Goal: Information Seeking & Learning: Learn about a topic

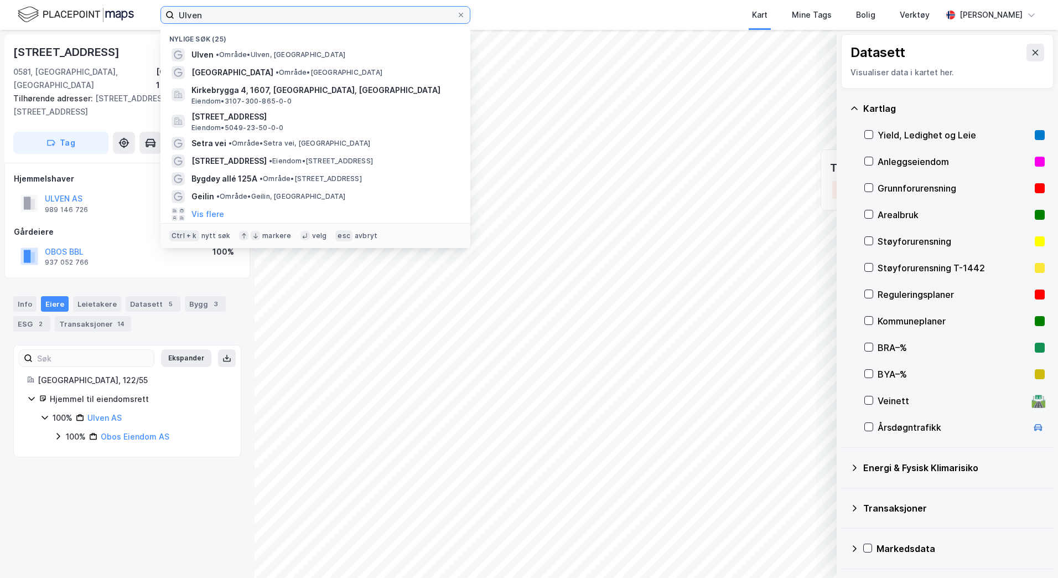
drag, startPoint x: 281, startPoint y: 15, endPoint x: 139, endPoint y: 11, distance: 141.2
click at [139, 11] on div "[PERSON_NAME] søk (25) Ulven • Område • [GEOGRAPHIC_DATA], [GEOGRAPHIC_DATA] [G…" at bounding box center [529, 15] width 1058 height 30
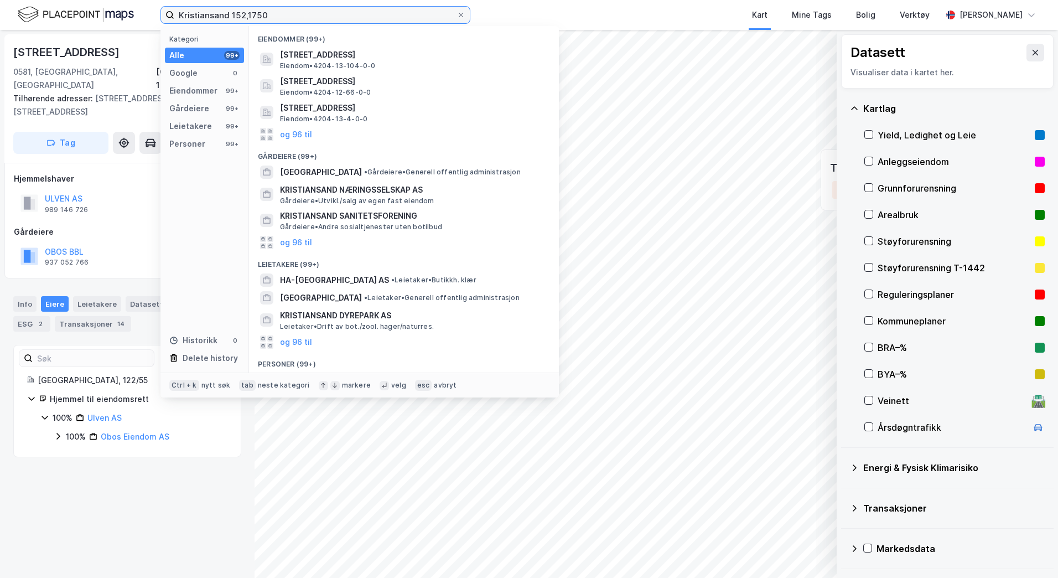
click at [247, 17] on input "Kristiansand 152,1750" at bounding box center [315, 15] width 282 height 17
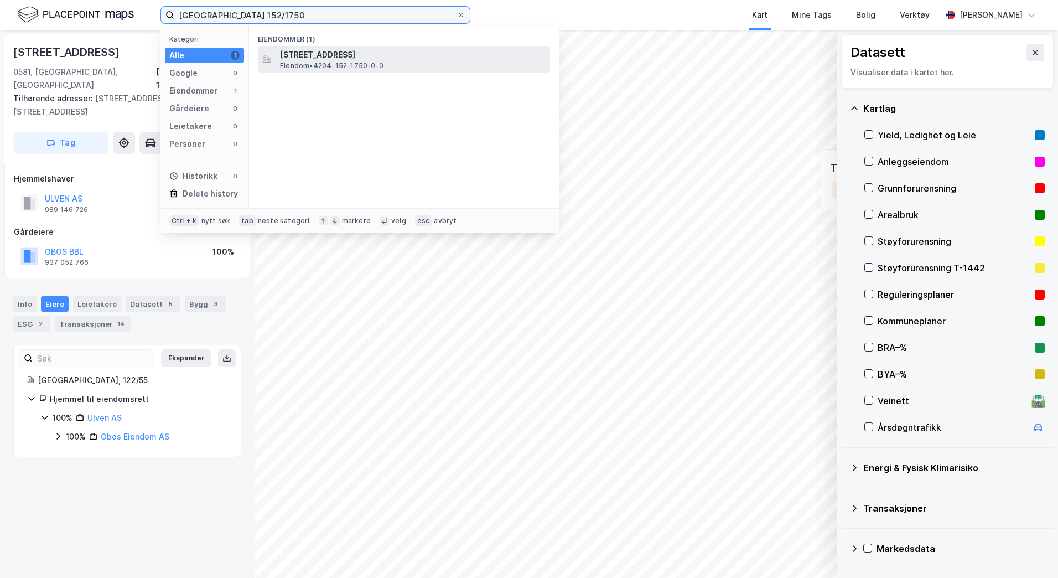
type input "[GEOGRAPHIC_DATA] 152/1750"
click at [331, 55] on span "[STREET_ADDRESS]" at bounding box center [413, 54] width 266 height 13
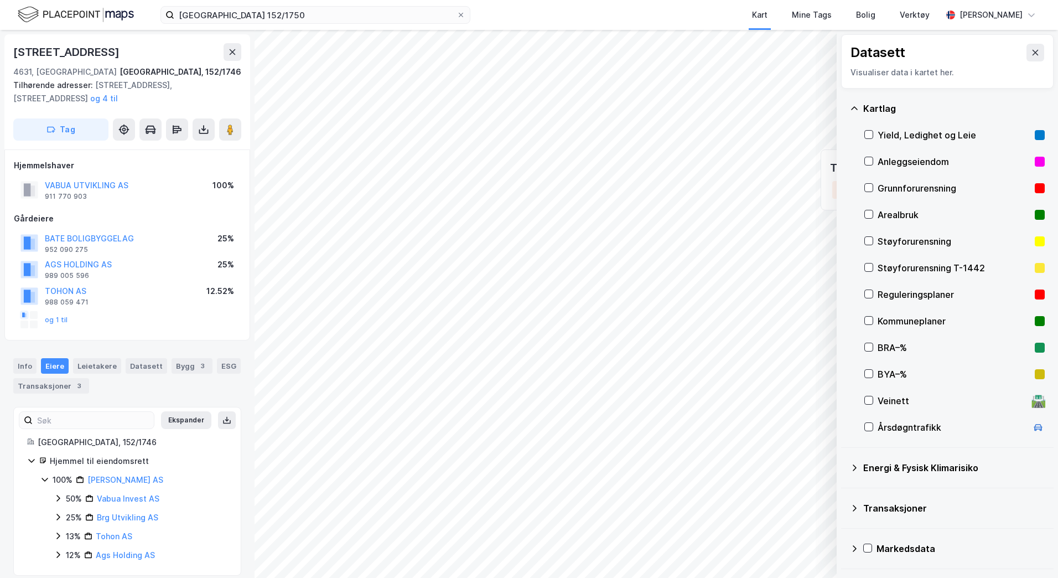
scroll to position [2, 0]
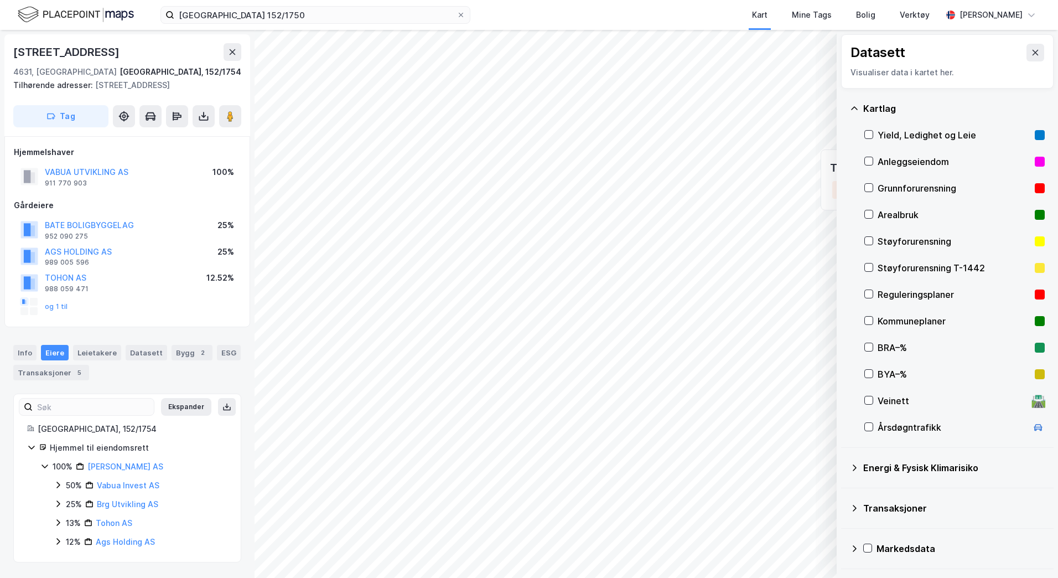
scroll to position [2, 0]
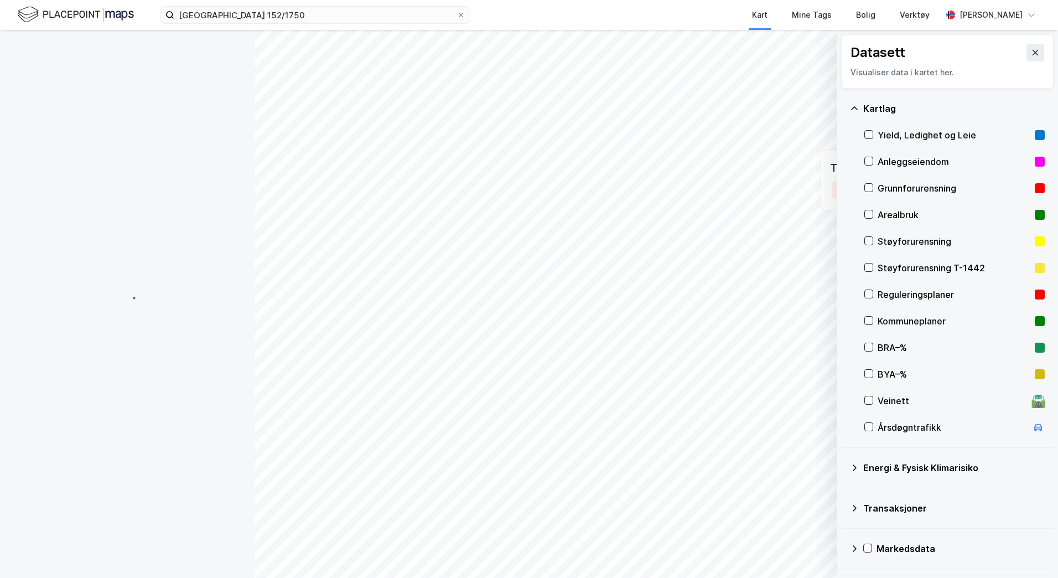
scroll to position [2, 0]
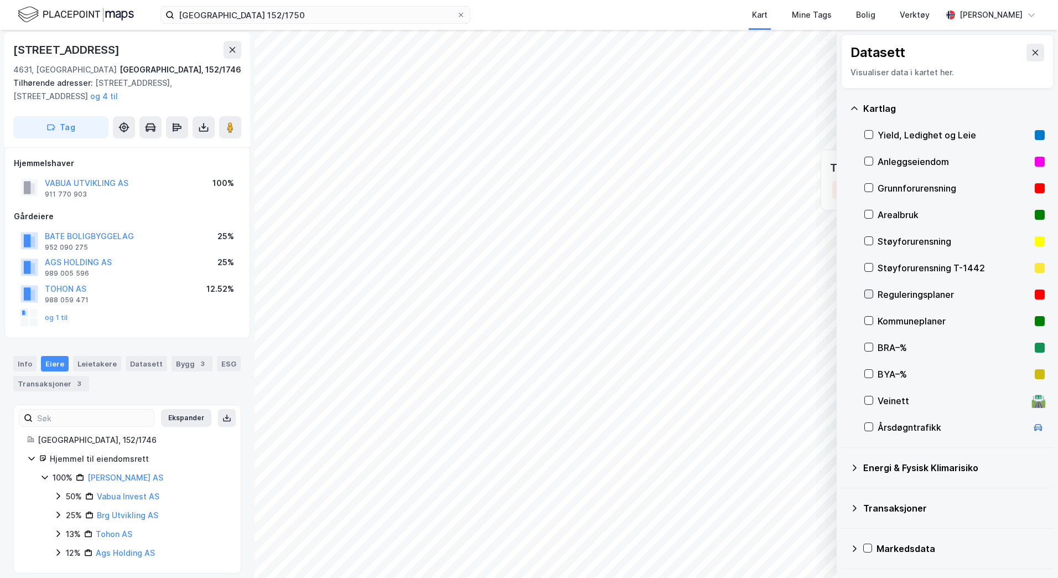
click at [866, 293] on icon at bounding box center [869, 294] width 8 height 8
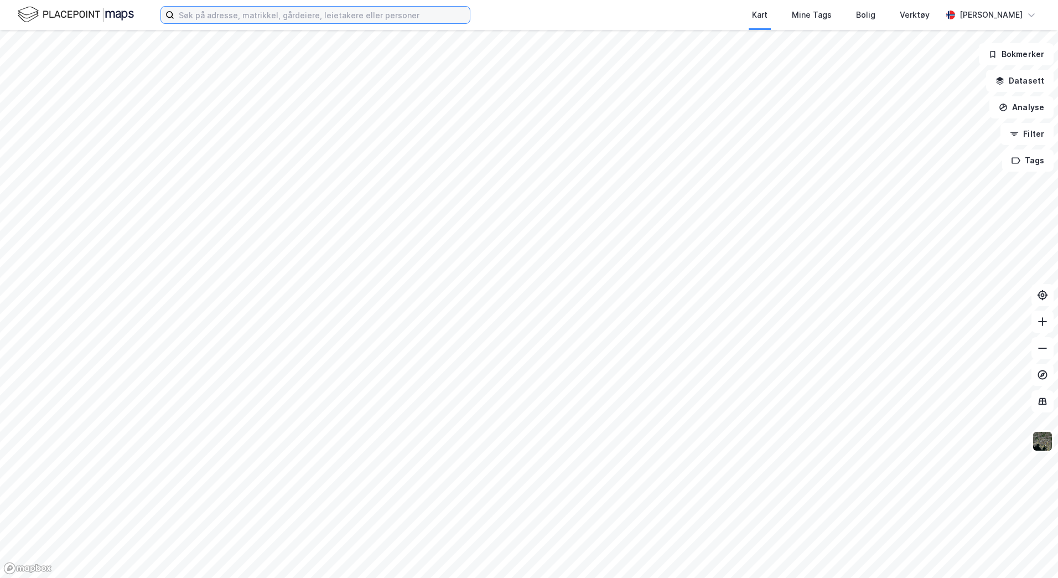
click at [276, 18] on input at bounding box center [322, 15] width 296 height 17
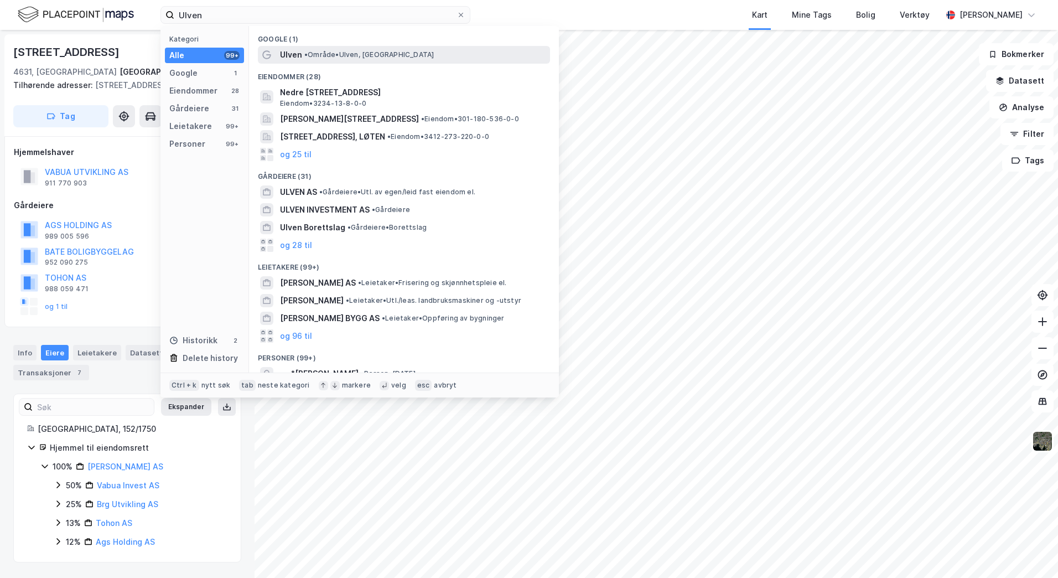
click at [305, 52] on span "•" at bounding box center [305, 54] width 3 height 8
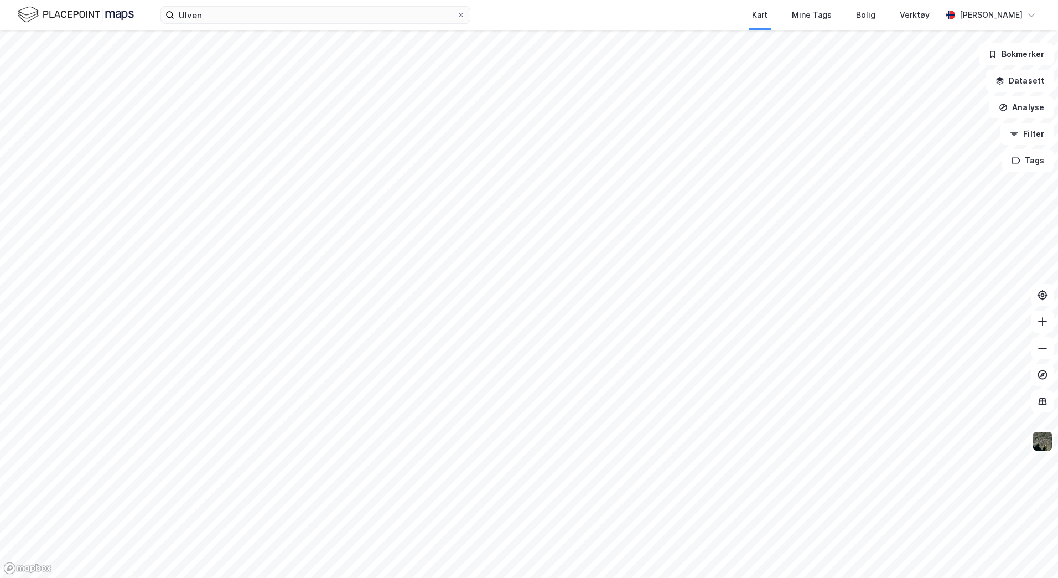
click at [700, 14] on div "Kart Mine Tags Bolig Verktøy" at bounding box center [733, 15] width 418 height 30
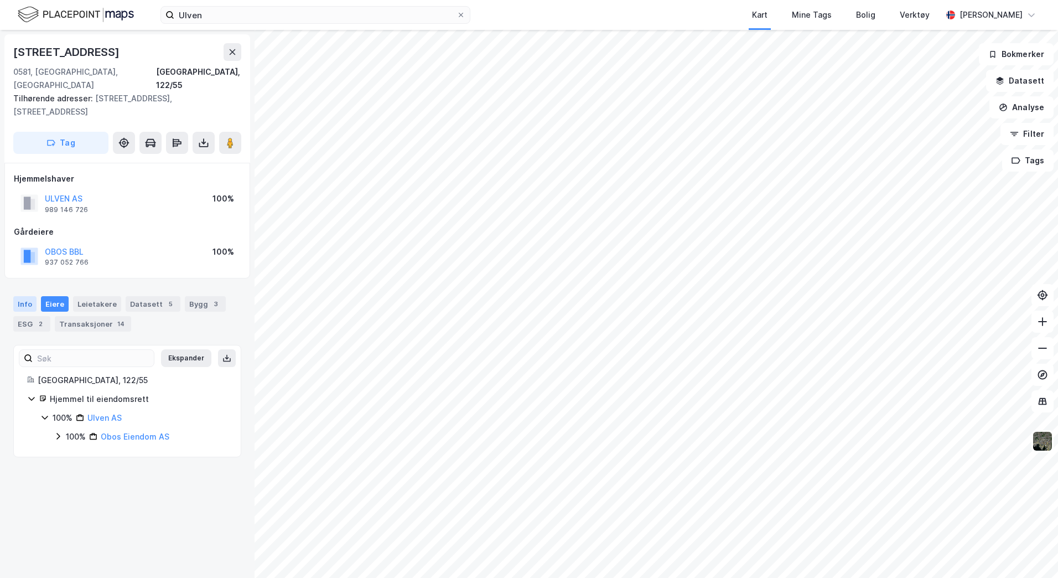
click at [29, 296] on div "Info" at bounding box center [24, 303] width 23 height 15
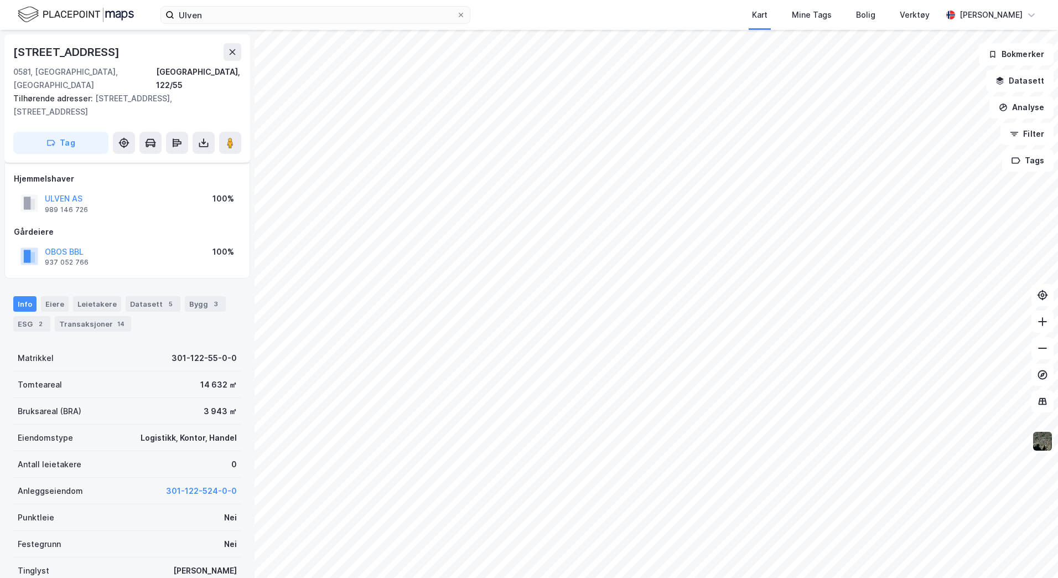
scroll to position [65, 0]
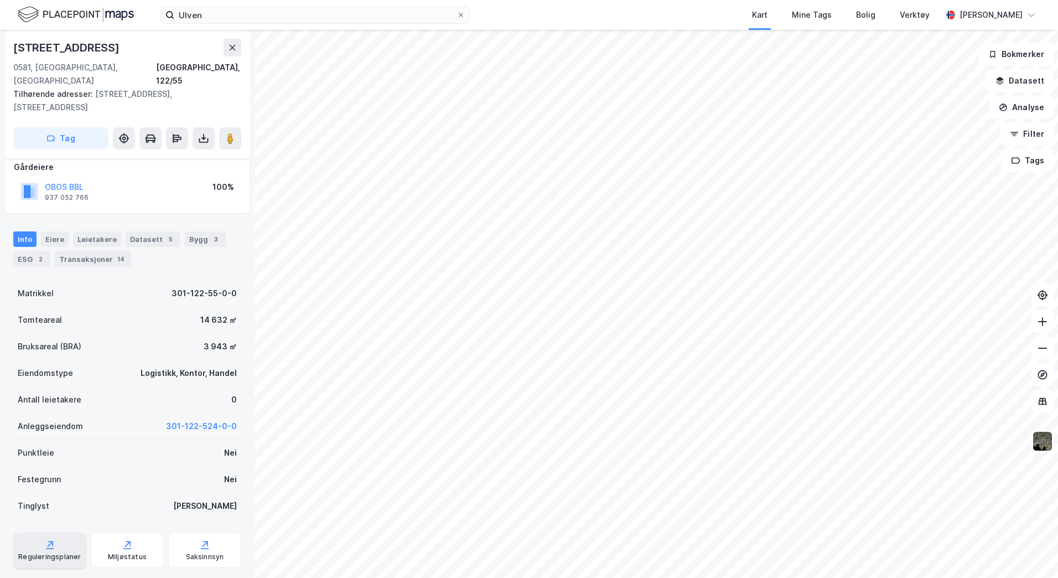
click at [53, 539] on icon at bounding box center [49, 544] width 11 height 11
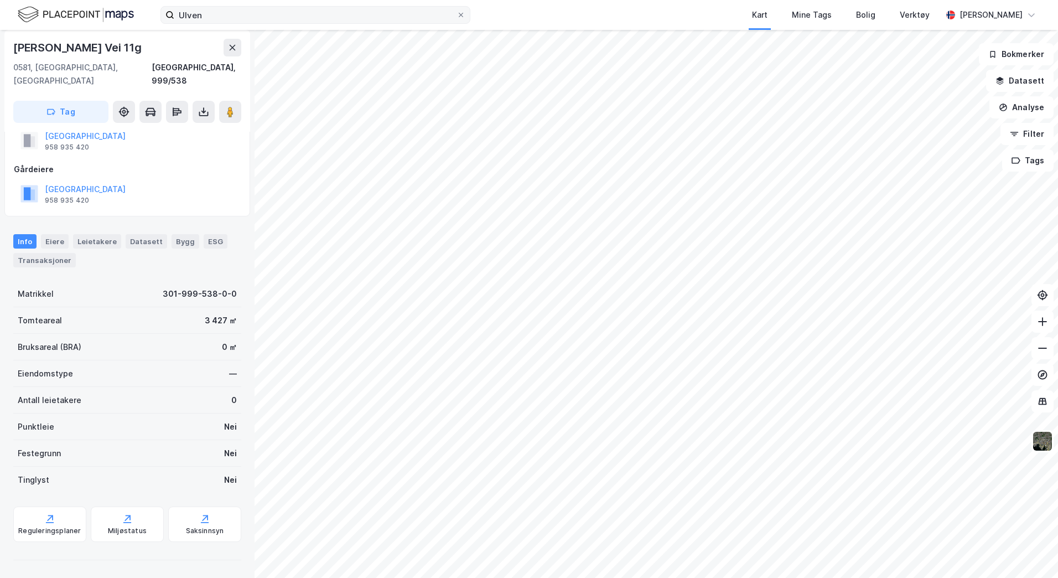
scroll to position [23, 0]
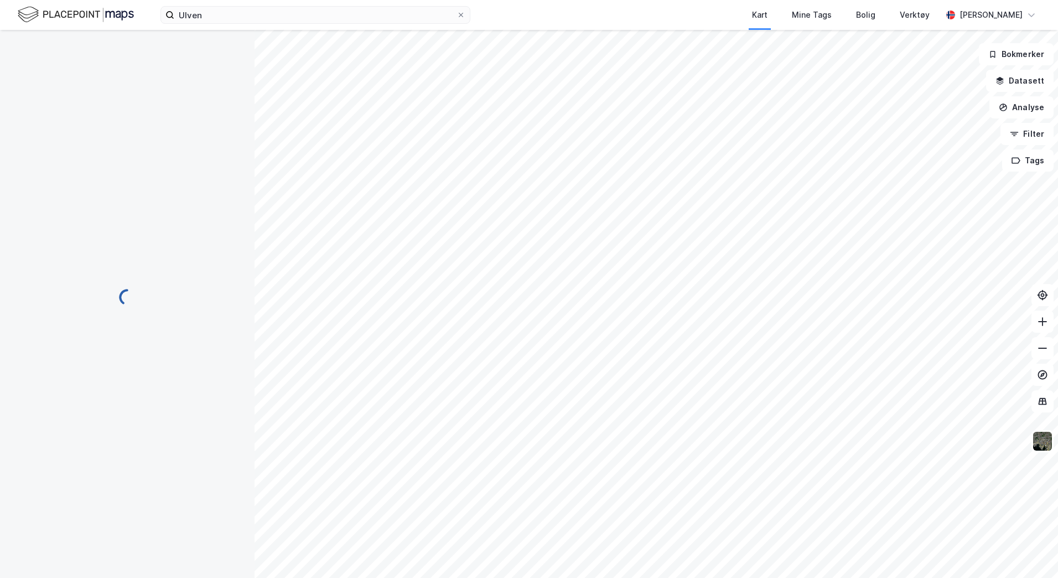
scroll to position [23, 0]
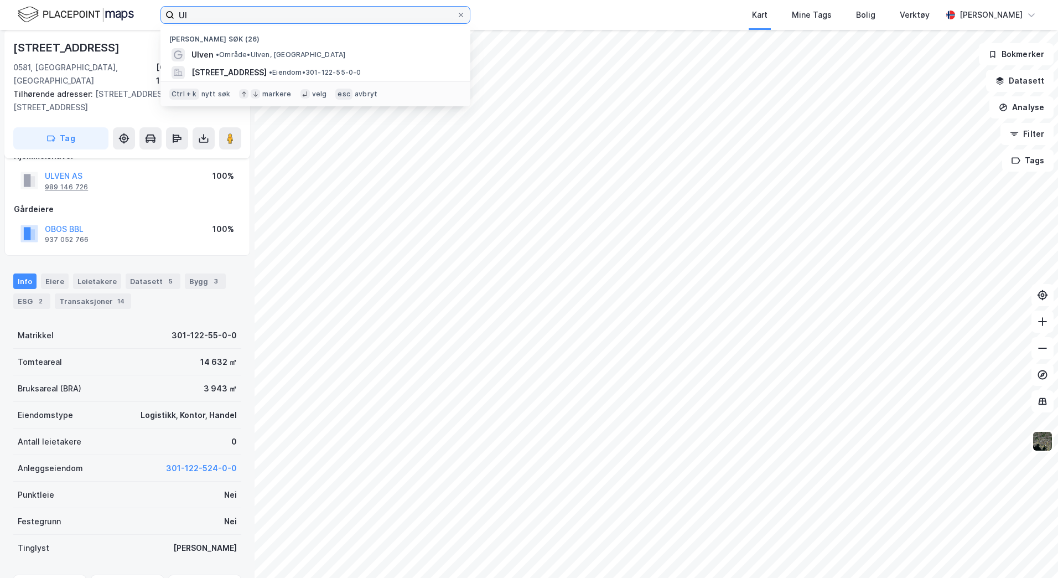
type input "Ul"
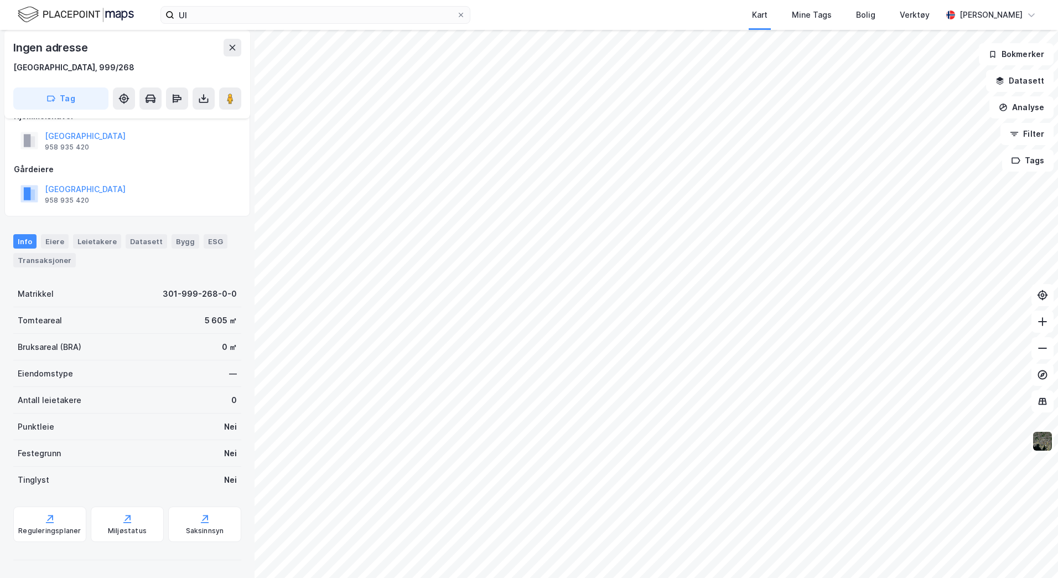
scroll to position [23, 0]
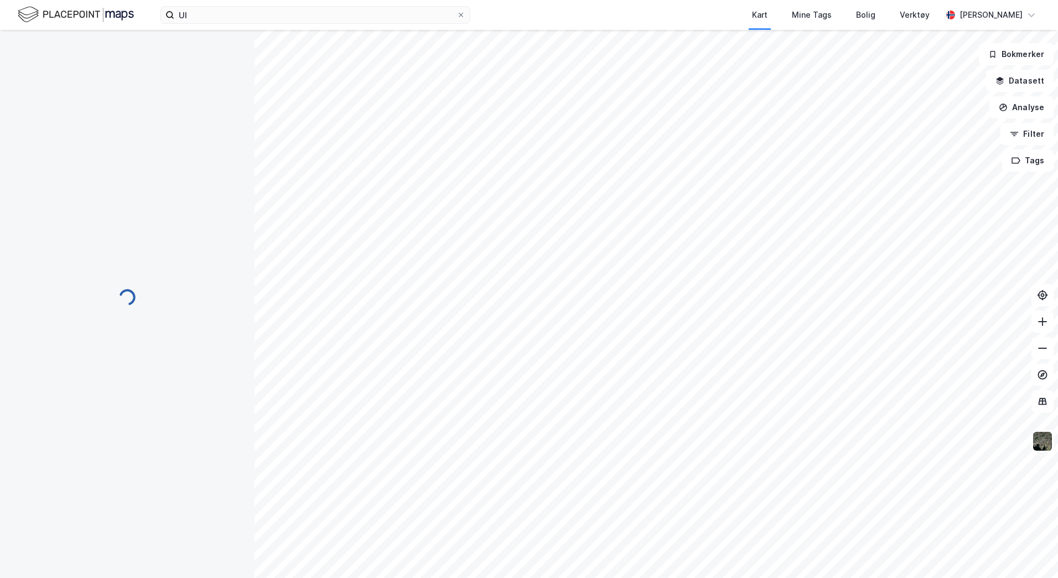
scroll to position [23, 0]
